Goal: Transaction & Acquisition: Book appointment/travel/reservation

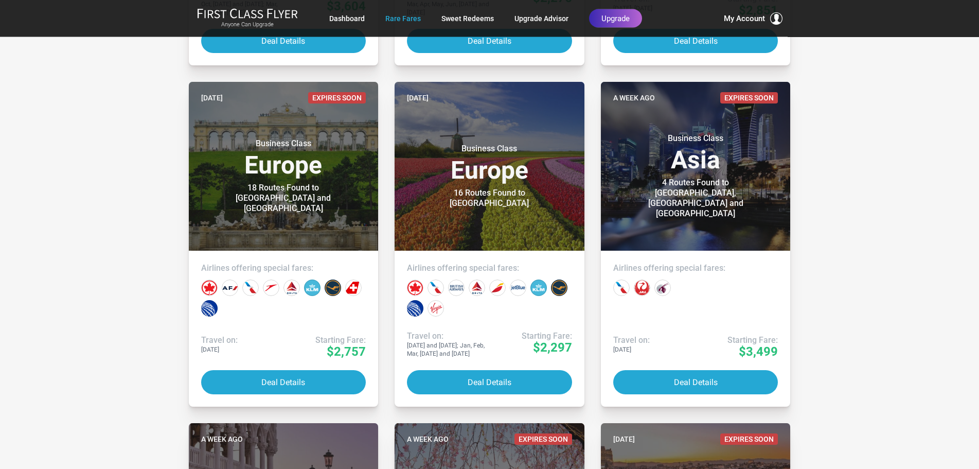
scroll to position [524, 0]
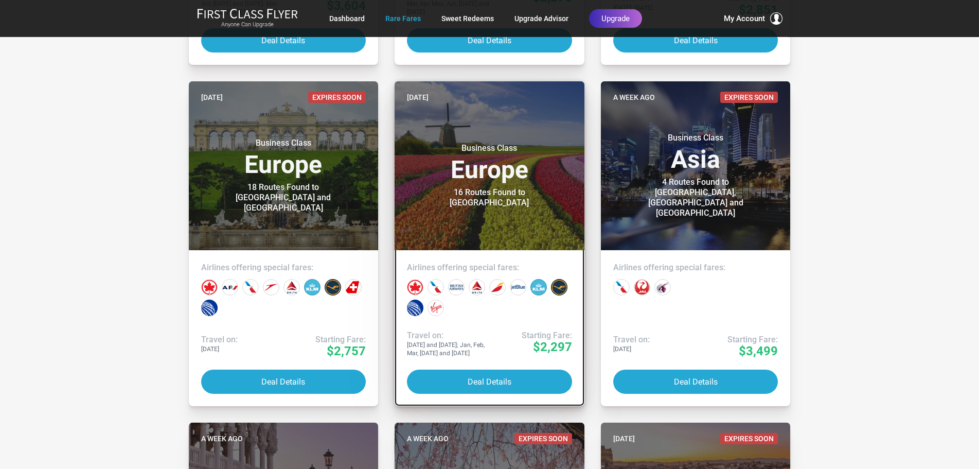
click at [465, 195] on div "16 Routes Found to Amsterdam" at bounding box center [489, 197] width 129 height 21
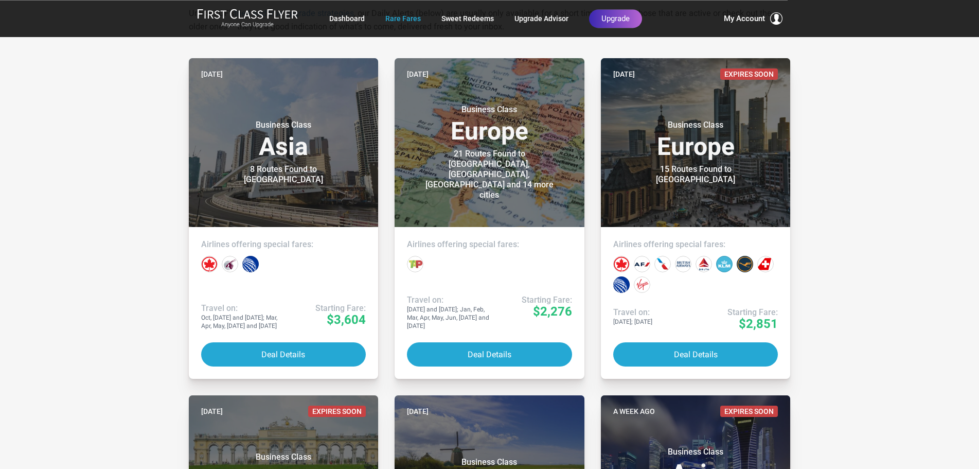
scroll to position [210, 0]
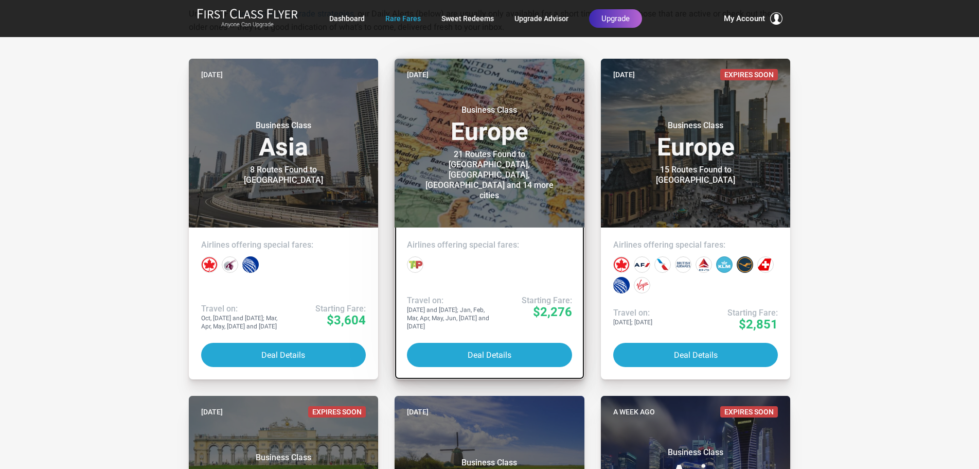
click at [483, 189] on div "21 Routes Found to [GEOGRAPHIC_DATA], [GEOGRAPHIC_DATA], [GEOGRAPHIC_DATA] and …" at bounding box center [489, 174] width 129 height 51
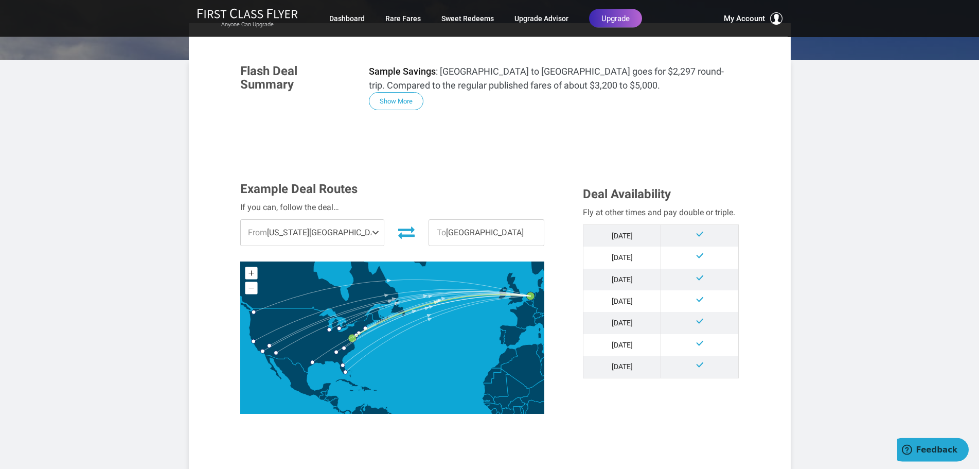
scroll to position [157, 0]
click at [286, 235] on span "From [US_STATE][GEOGRAPHIC_DATA]" at bounding box center [313, 232] width 144 height 26
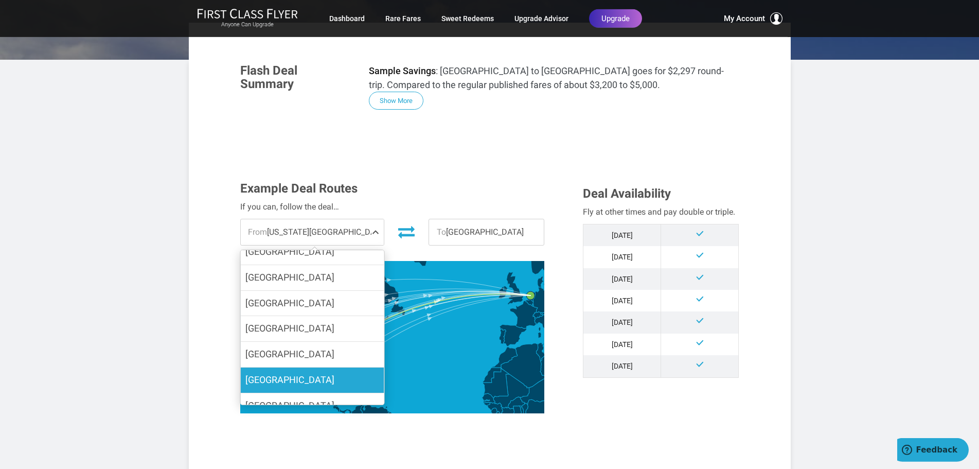
click at [288, 380] on span "[GEOGRAPHIC_DATA]" at bounding box center [289, 379] width 89 height 11
click at [0, 0] on input "[GEOGRAPHIC_DATA]" at bounding box center [0, 0] width 0 height 0
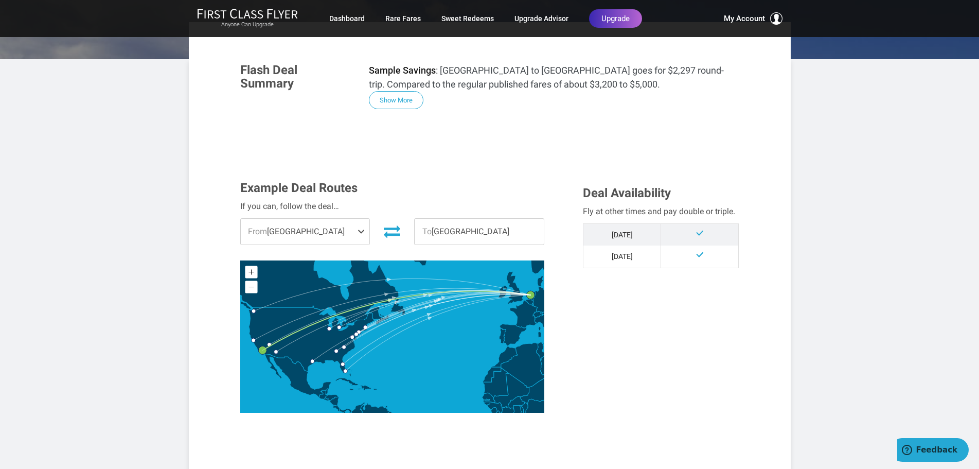
scroll to position [158, 0]
click at [296, 228] on span "From [GEOGRAPHIC_DATA]" at bounding box center [305, 231] width 129 height 26
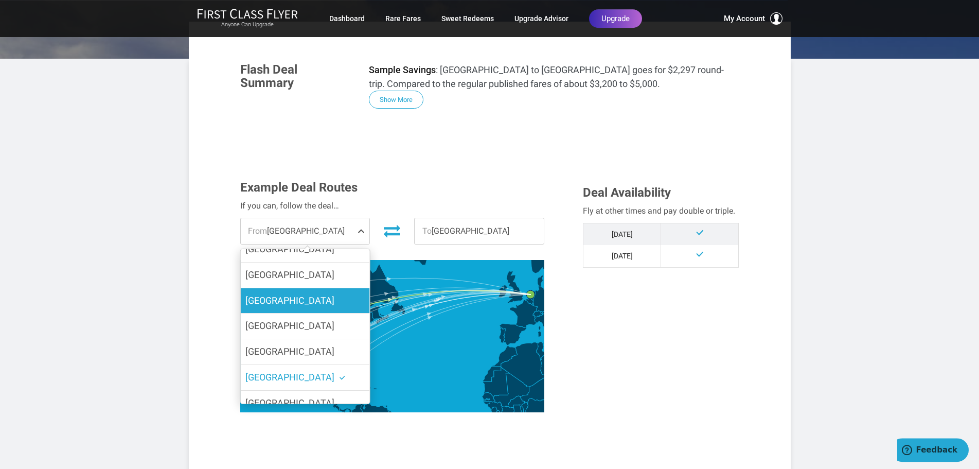
click at [286, 298] on span "[GEOGRAPHIC_DATA]" at bounding box center [289, 300] width 89 height 11
click at [0, 0] on input "[GEOGRAPHIC_DATA]" at bounding box center [0, 0] width 0 height 0
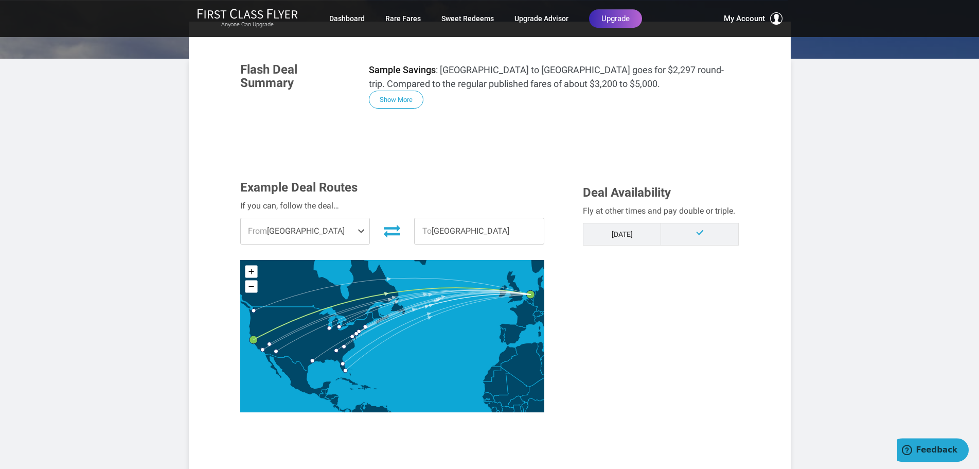
click at [303, 233] on span "From San Francisco" at bounding box center [305, 231] width 129 height 26
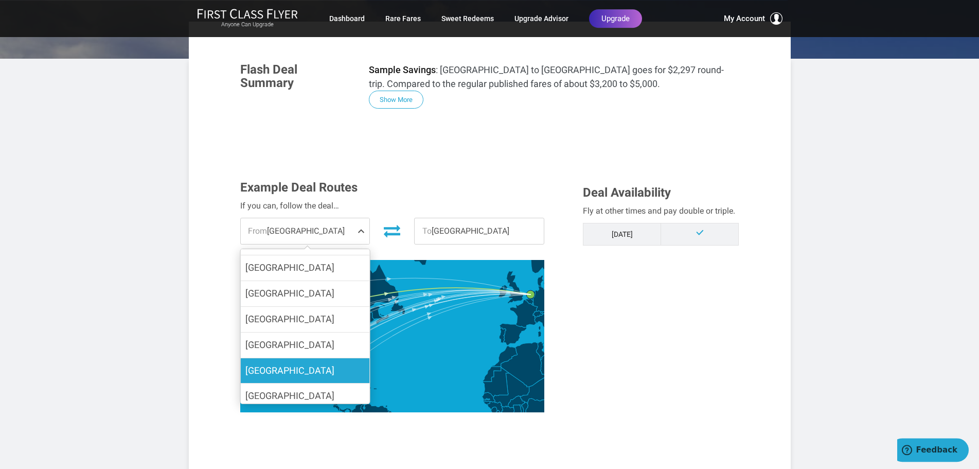
scroll to position [173, 0]
click at [276, 369] on span "Las Vegas" at bounding box center [289, 369] width 89 height 11
click at [0, 0] on input "Las Vegas" at bounding box center [0, 0] width 0 height 0
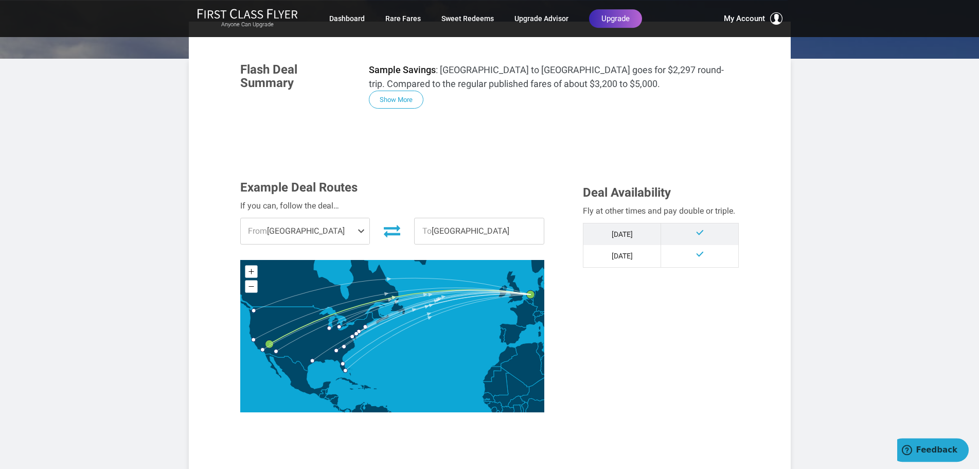
click at [288, 225] on span "From Las Vegas" at bounding box center [305, 231] width 129 height 26
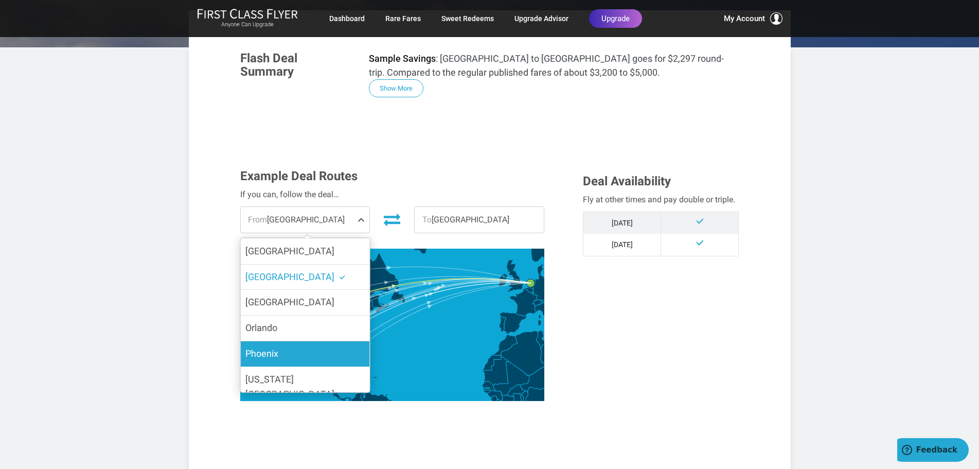
scroll to position [170, 0]
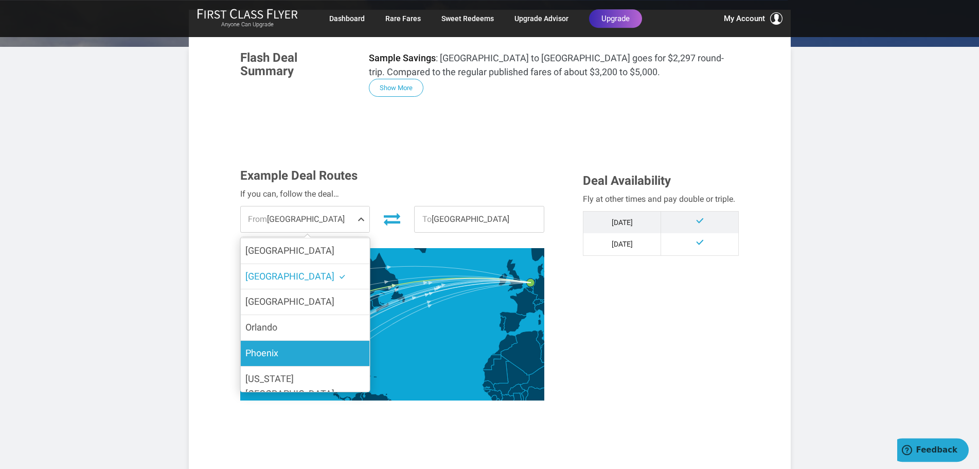
click at [287, 351] on label "Phoenix" at bounding box center [304, 353] width 129 height 25
click at [0, 0] on input "Phoenix" at bounding box center [0, 0] width 0 height 0
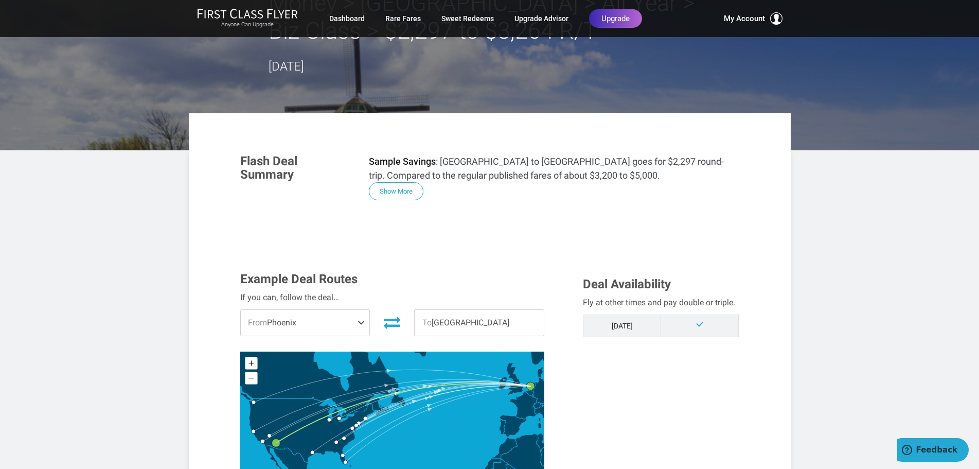
scroll to position [66, 0]
click at [303, 322] on span "From Phoenix" at bounding box center [305, 323] width 129 height 26
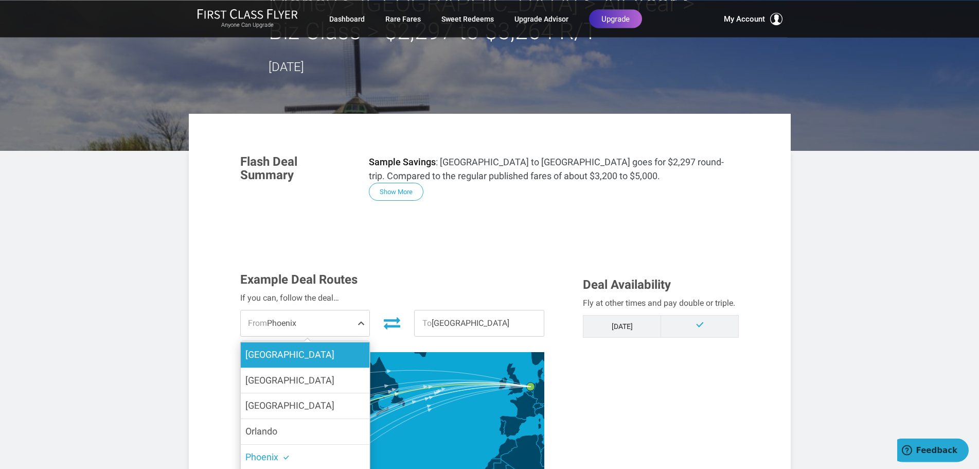
click at [288, 350] on label "Seattle" at bounding box center [304, 354] width 129 height 25
click at [0, 0] on input "Seattle" at bounding box center [0, 0] width 0 height 0
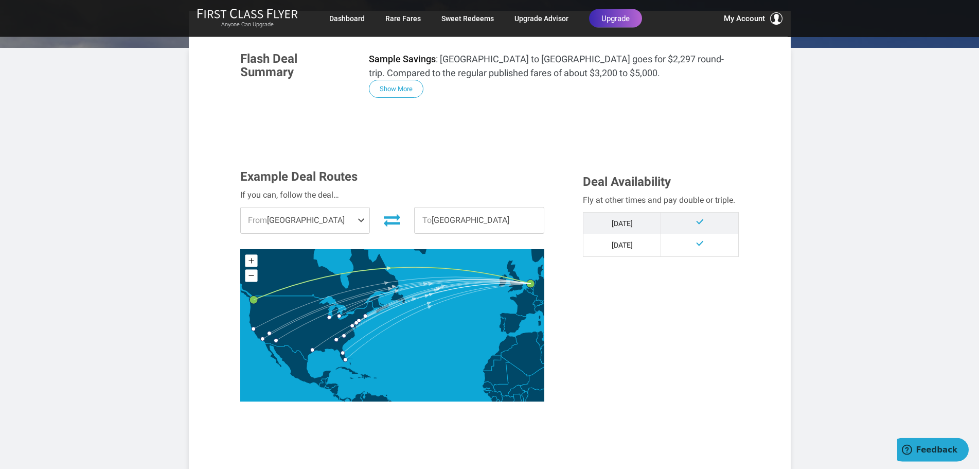
scroll to position [170, 0]
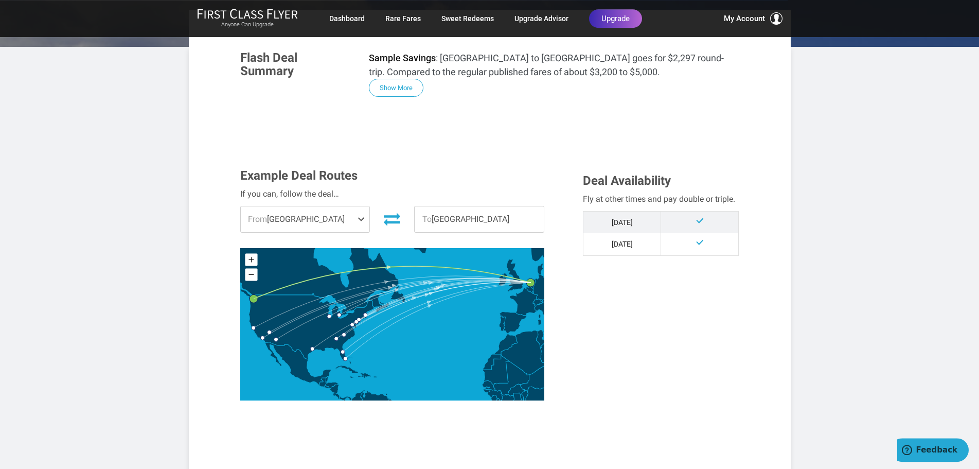
click at [279, 220] on span "From Seattle" at bounding box center [305, 219] width 129 height 26
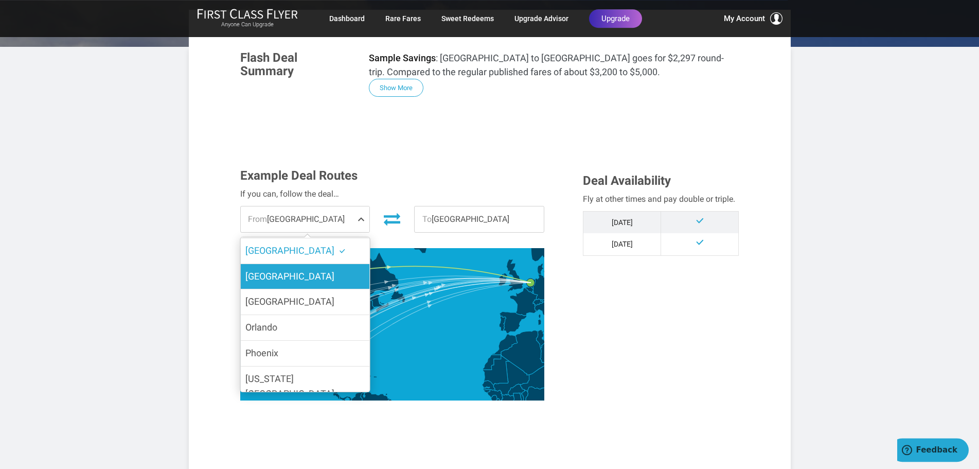
click at [280, 276] on span "Las Vegas" at bounding box center [289, 276] width 89 height 11
click at [0, 0] on input "Las Vegas" at bounding box center [0, 0] width 0 height 0
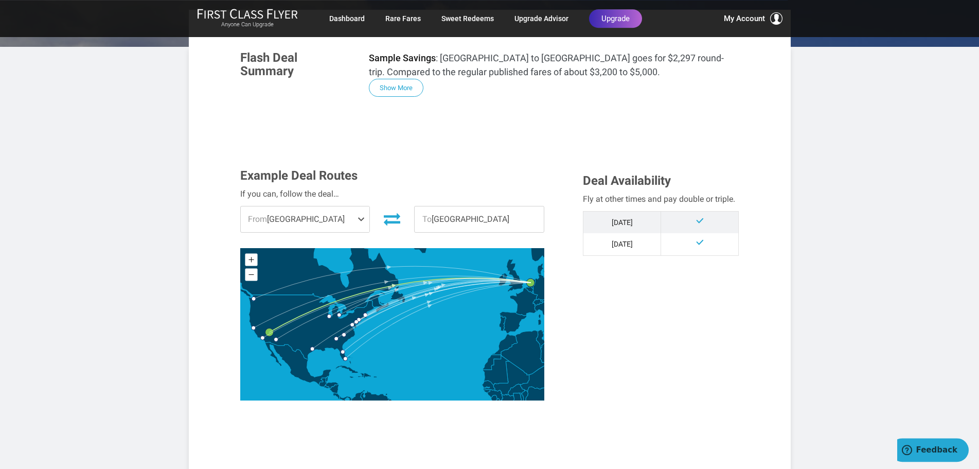
click at [298, 218] on span "From Las Vegas" at bounding box center [305, 219] width 129 height 26
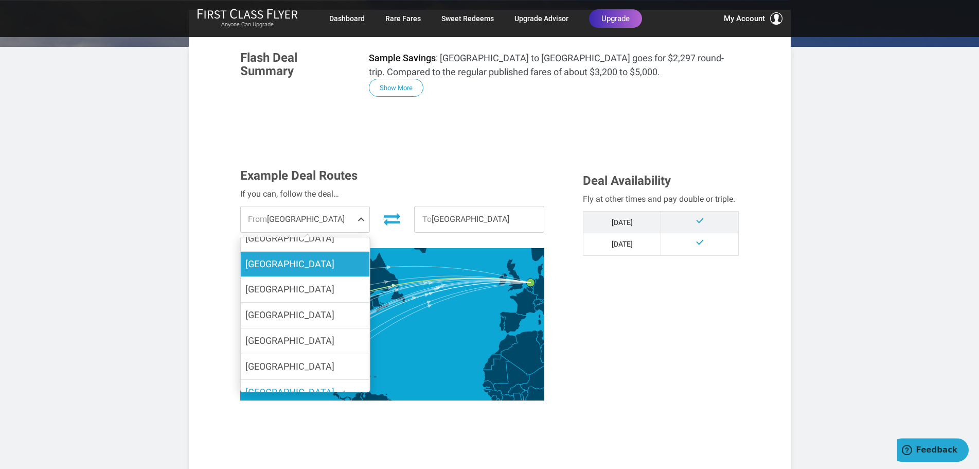
scroll to position [139, 0]
click at [287, 264] on span "San Francisco" at bounding box center [289, 264] width 89 height 11
click at [0, 0] on input "San Francisco" at bounding box center [0, 0] width 0 height 0
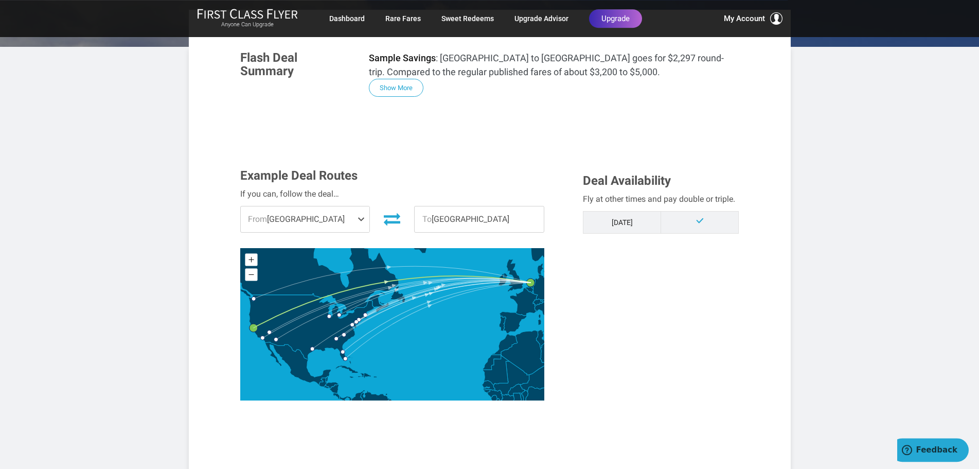
click at [307, 215] on span "From San Francisco" at bounding box center [305, 219] width 129 height 26
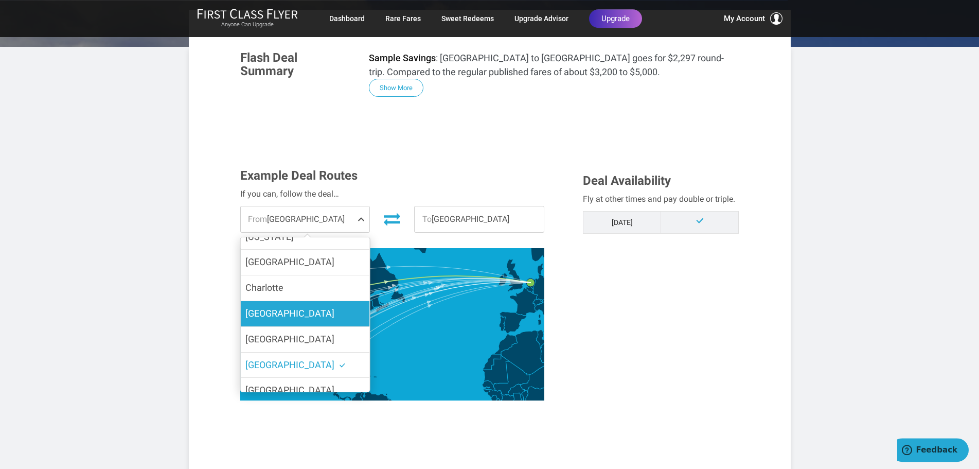
click at [272, 311] on span "Chicago" at bounding box center [289, 313] width 89 height 11
click at [0, 0] on input "Chicago" at bounding box center [0, 0] width 0 height 0
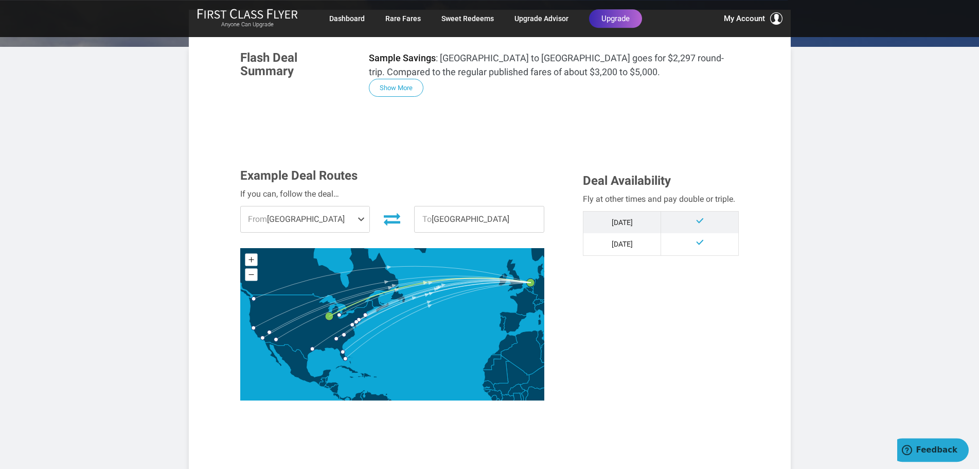
scroll to position [32, 0]
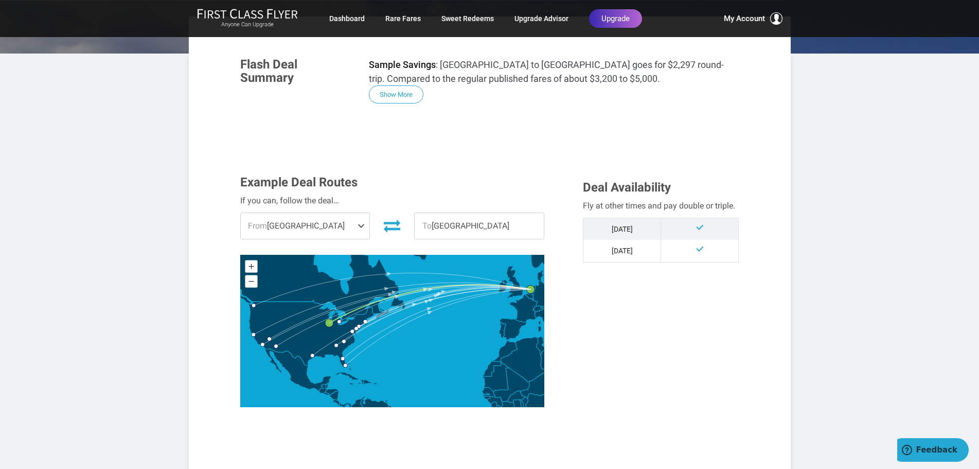
click at [291, 221] on span "From Chicago" at bounding box center [305, 226] width 129 height 26
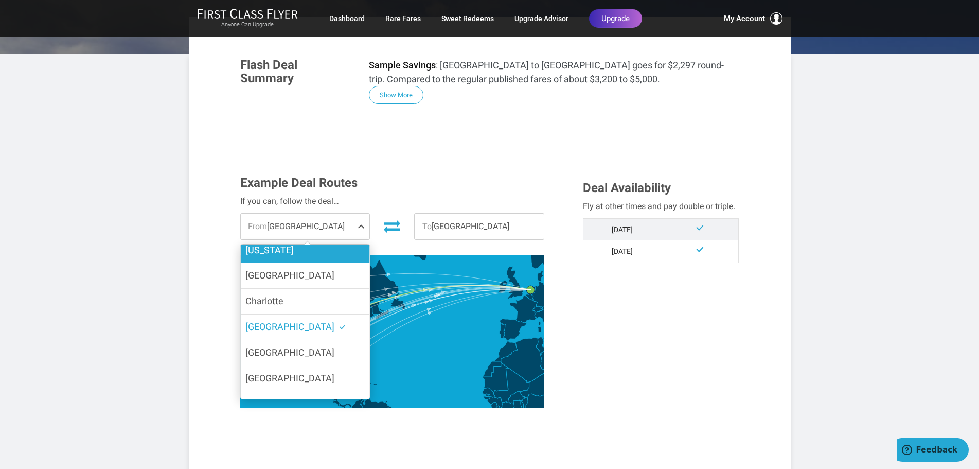
scroll to position [162, 0]
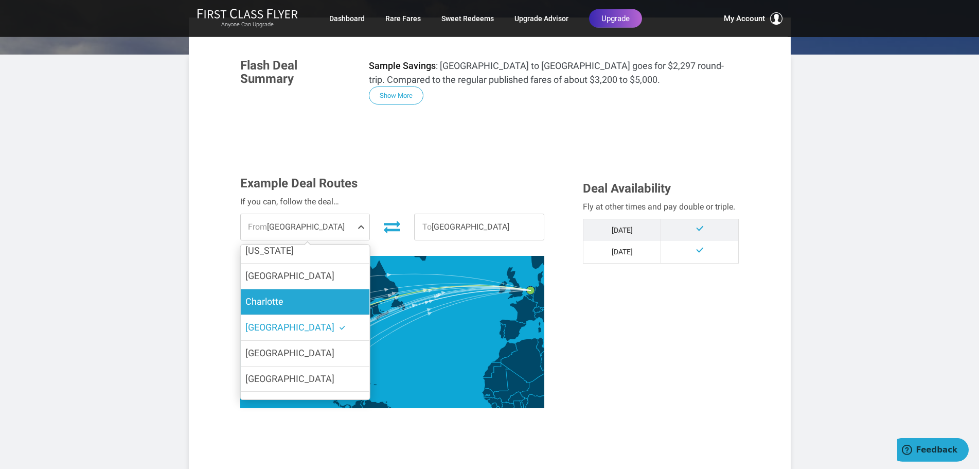
click at [279, 306] on span "Charlotte" at bounding box center [264, 301] width 38 height 11
click at [0, 0] on input "Charlotte" at bounding box center [0, 0] width 0 height 0
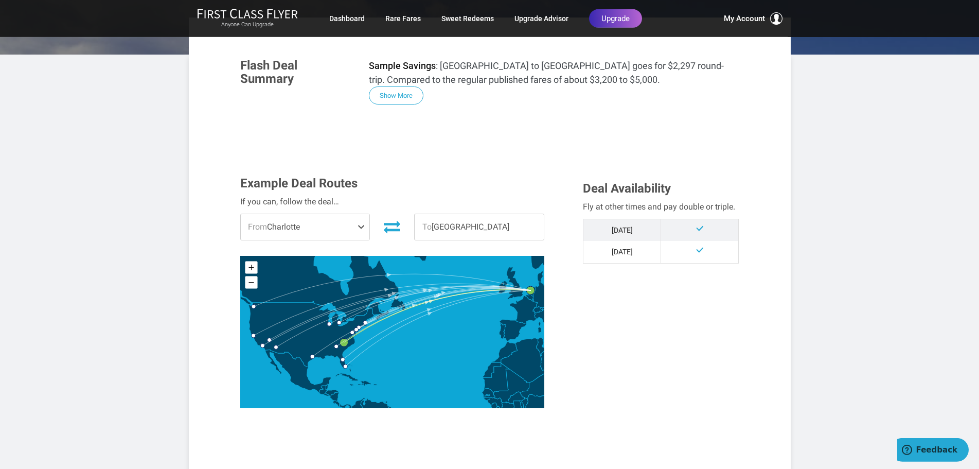
click at [322, 224] on span "From Charlotte" at bounding box center [305, 227] width 129 height 26
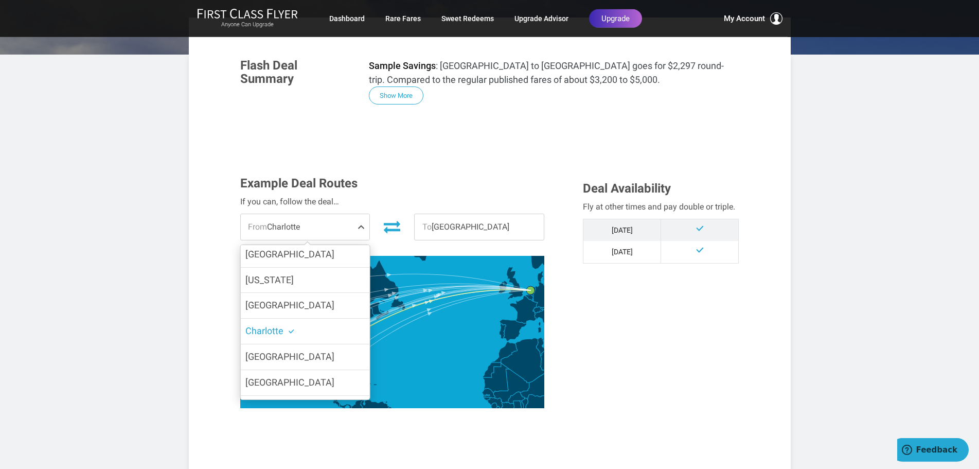
scroll to position [0, 0]
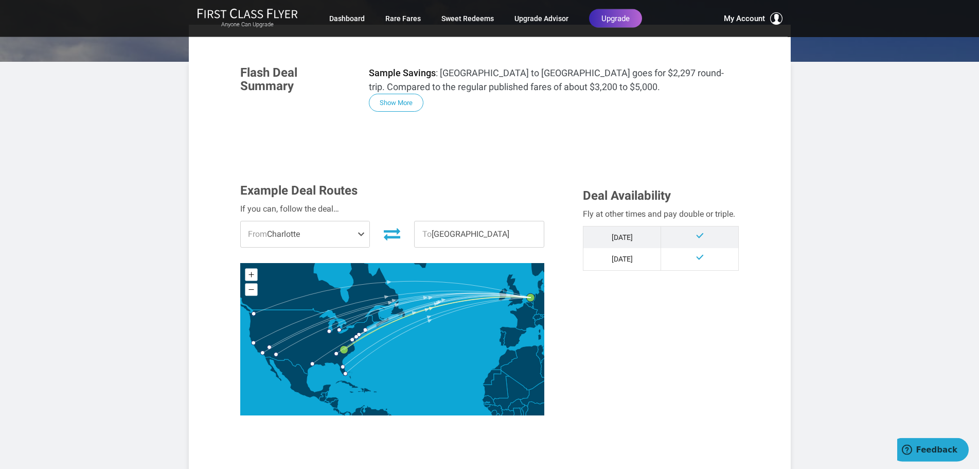
scroll to position [154, 0]
click at [289, 237] on span "From Charlotte" at bounding box center [305, 235] width 129 height 26
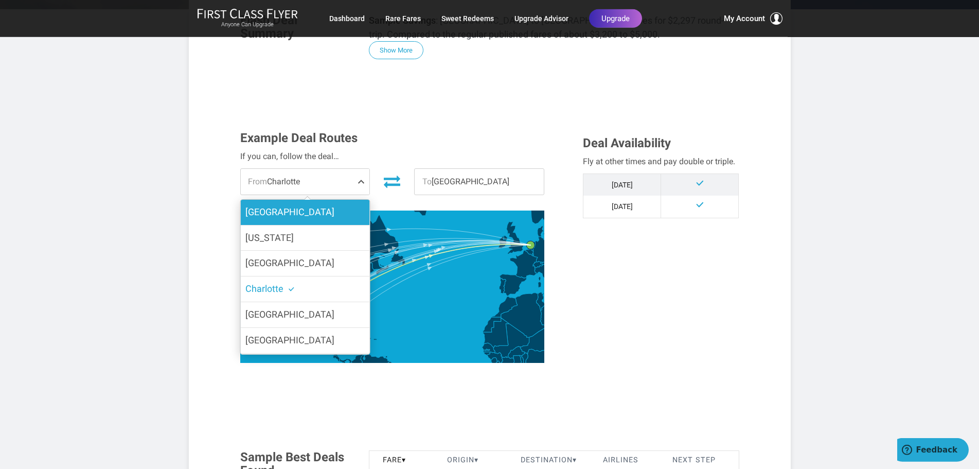
scroll to position [208, 0]
click at [264, 211] on span "[GEOGRAPHIC_DATA]" at bounding box center [289, 211] width 89 height 11
click at [0, 0] on input "[GEOGRAPHIC_DATA]" at bounding box center [0, 0] width 0 height 0
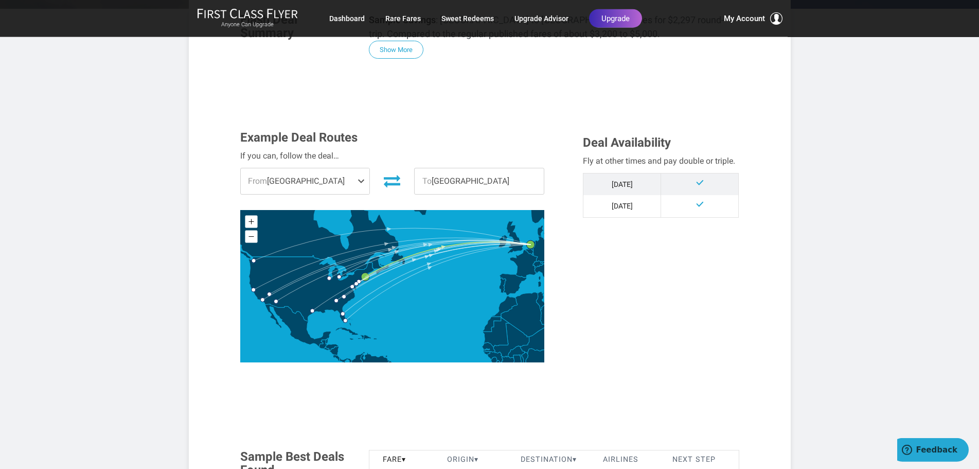
click at [273, 178] on span "From Boston" at bounding box center [305, 181] width 129 height 26
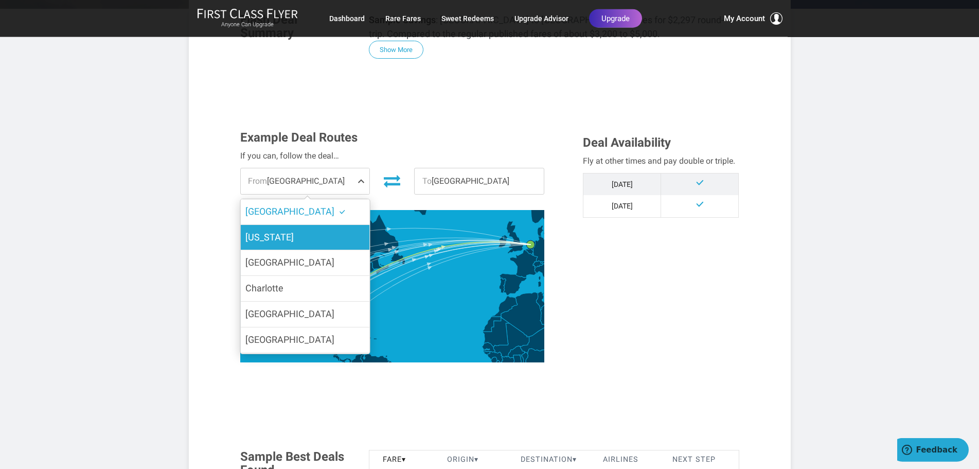
click at [272, 241] on span "[US_STATE]" at bounding box center [269, 237] width 48 height 11
click at [0, 0] on input "[US_STATE]" at bounding box center [0, 0] width 0 height 0
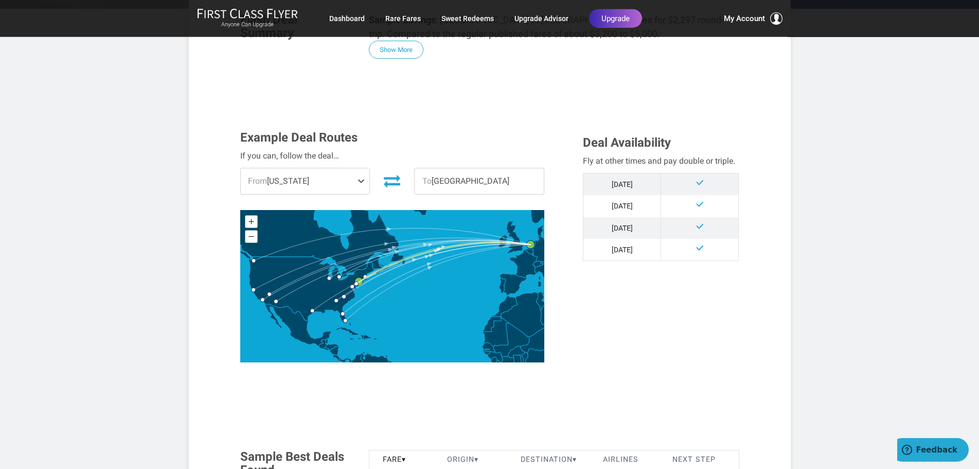
scroll to position [0, 0]
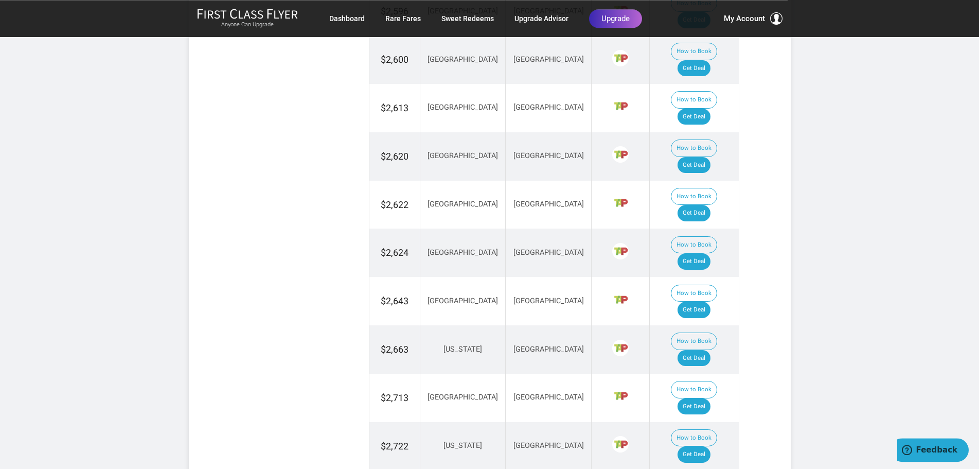
scroll to position [1155, 0]
click at [401, 441] on span "$2,722" at bounding box center [395, 446] width 28 height 11
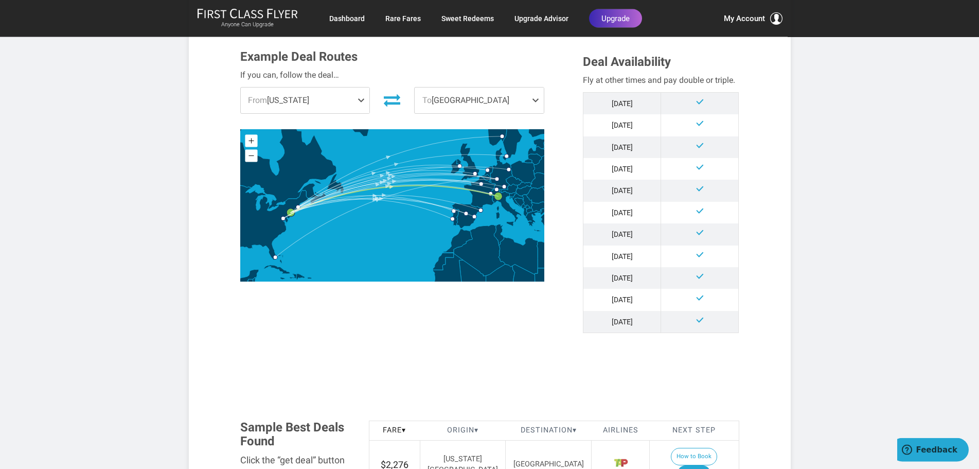
scroll to position [316, 0]
click at [303, 88] on span "From [US_STATE]" at bounding box center [305, 101] width 129 height 26
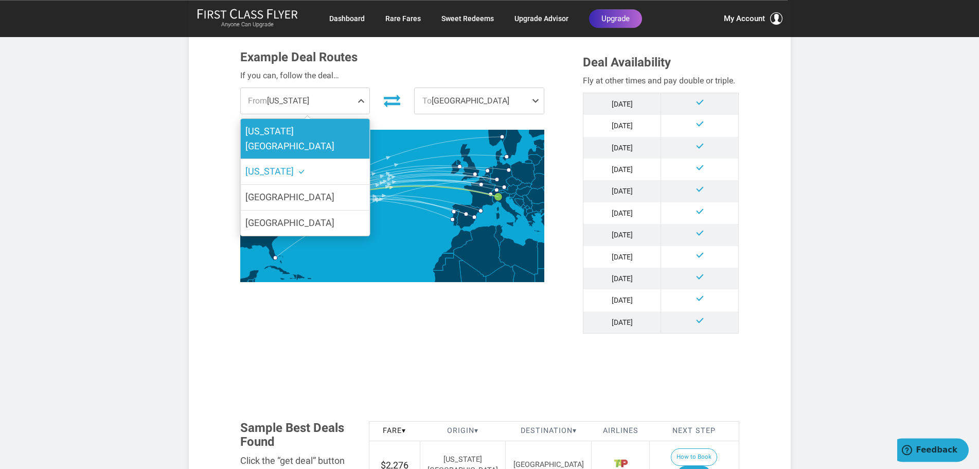
click at [301, 126] on span "[US_STATE][GEOGRAPHIC_DATA]" at bounding box center [289, 139] width 89 height 26
click at [0, 0] on input "[US_STATE][GEOGRAPHIC_DATA]" at bounding box center [0, 0] width 0 height 0
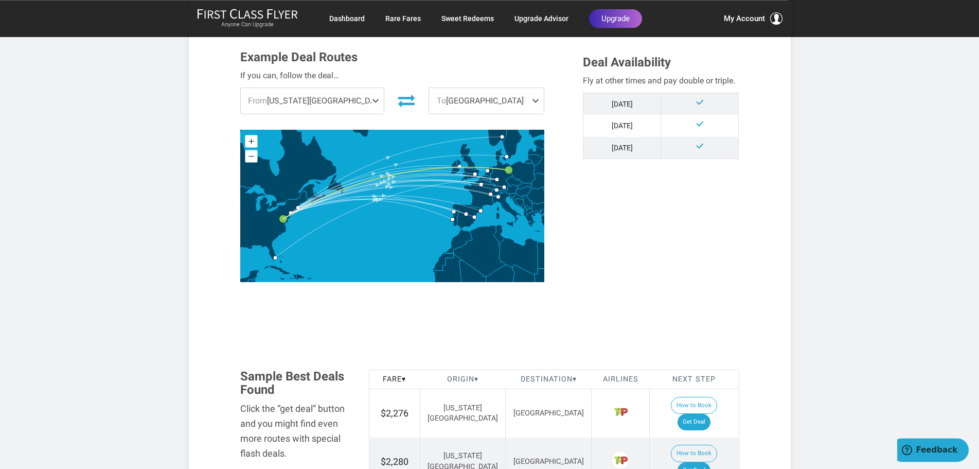
click at [447, 88] on span "To [GEOGRAPHIC_DATA]" at bounding box center [486, 101] width 115 height 26
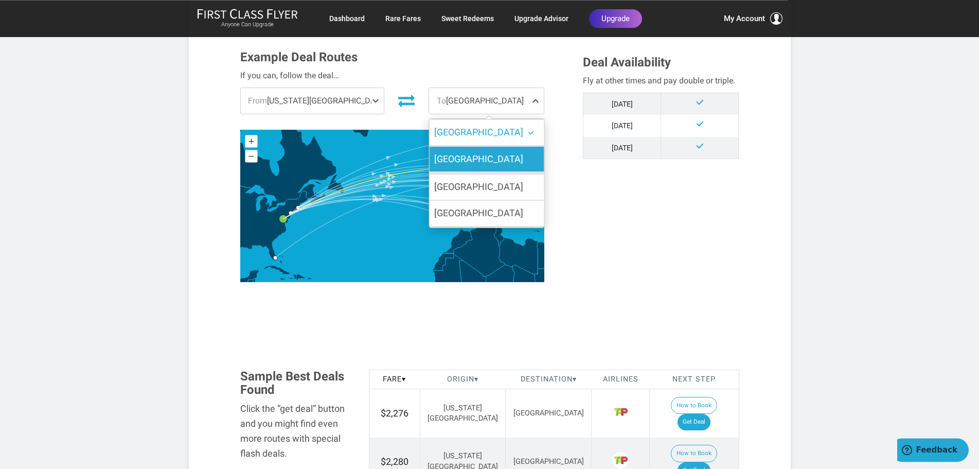
click at [442, 153] on span "[GEOGRAPHIC_DATA]" at bounding box center [478, 158] width 89 height 11
click at [0, 0] on input "[GEOGRAPHIC_DATA]" at bounding box center [0, 0] width 0 height 0
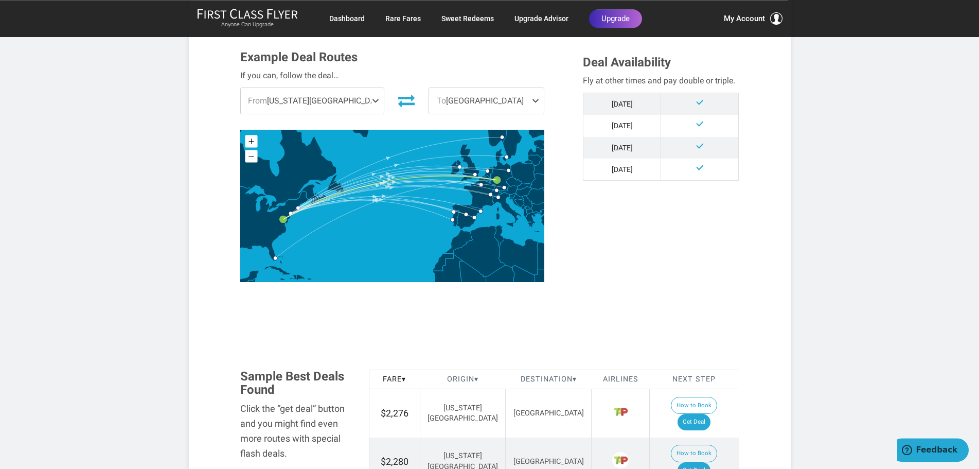
click at [467, 88] on span "To [GEOGRAPHIC_DATA]" at bounding box center [486, 101] width 115 height 26
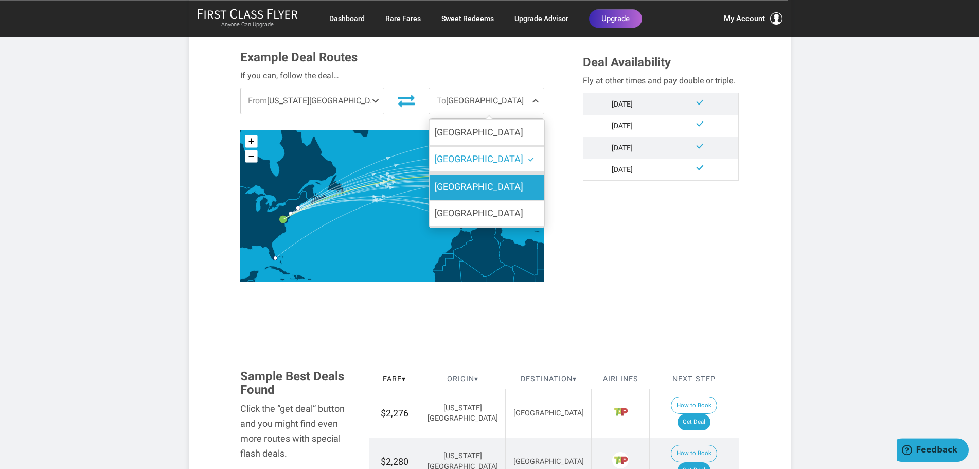
click at [454, 174] on label "[GEOGRAPHIC_DATA]" at bounding box center [486, 186] width 115 height 25
click at [0, 0] on input "[GEOGRAPHIC_DATA]" at bounding box center [0, 0] width 0 height 0
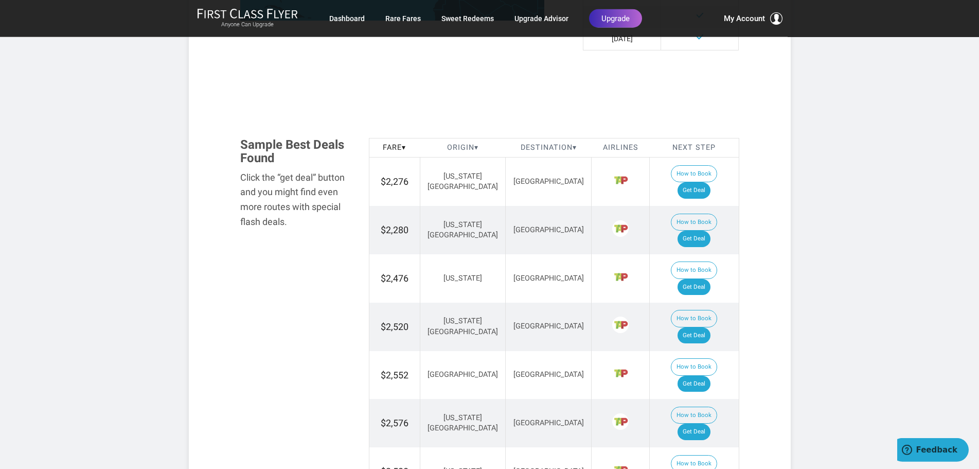
scroll to position [578, 0]
click at [706, 327] on link "Get Deal" at bounding box center [694, 335] width 33 height 16
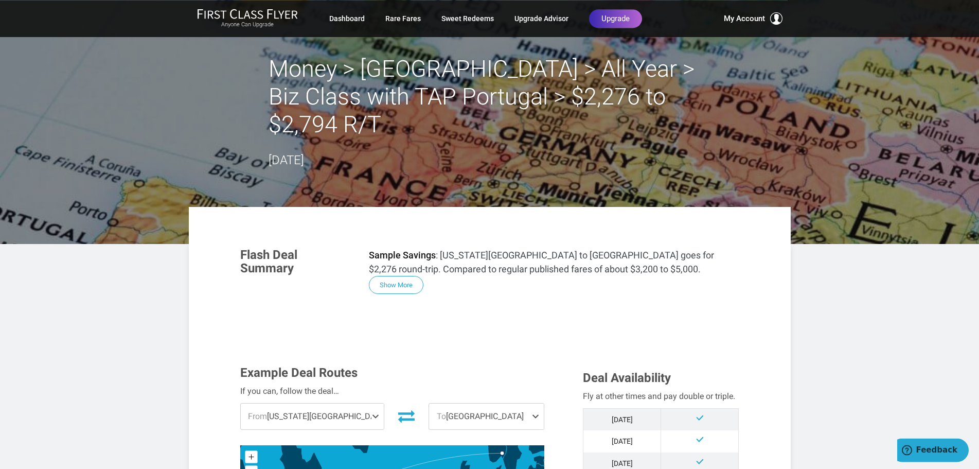
scroll to position [0, 0]
